Goal: Task Accomplishment & Management: Use online tool/utility

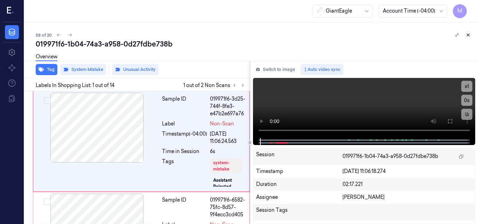
click at [467, 34] on icon at bounding box center [468, 35] width 5 height 5
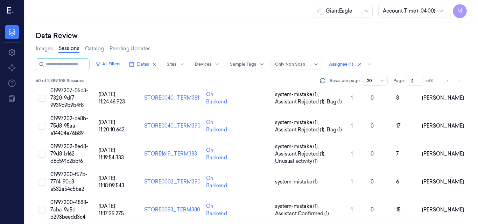
scroll to position [441, 0]
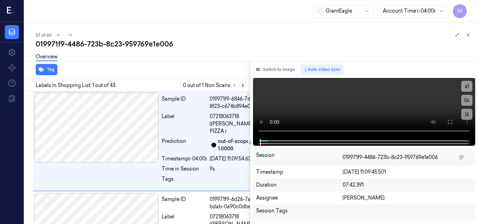
click at [244, 85] on icon at bounding box center [243, 85] width 5 height 5
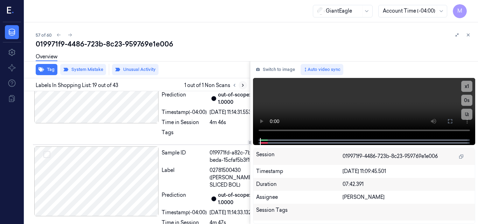
scroll to position [2219, 0]
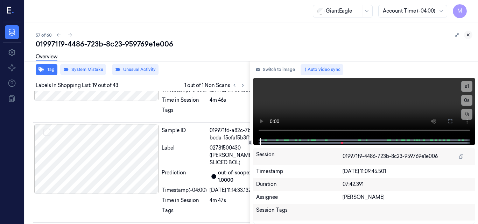
click at [467, 35] on icon at bounding box center [468, 35] width 5 height 5
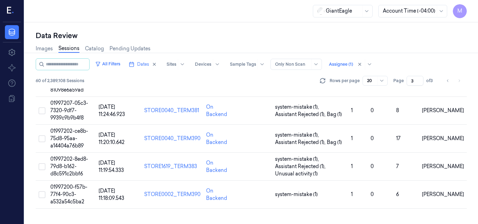
scroll to position [410, 0]
